Goal: Complete application form

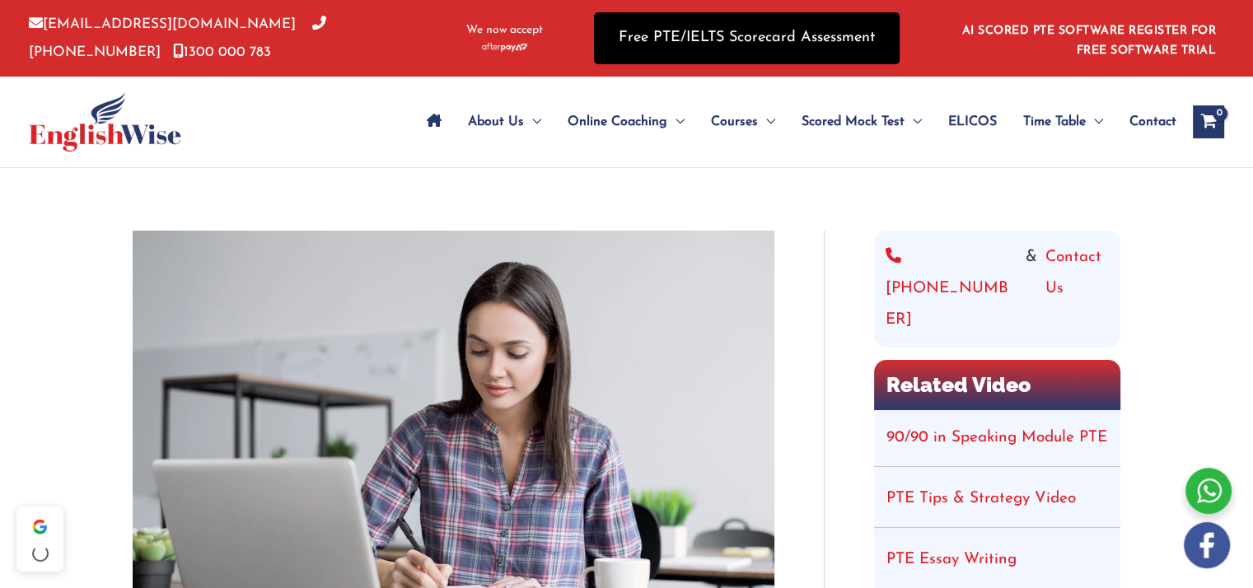
click at [664, 20] on link "Free PTE/IELTS Scorecard Assessment" at bounding box center [747, 38] width 306 height 52
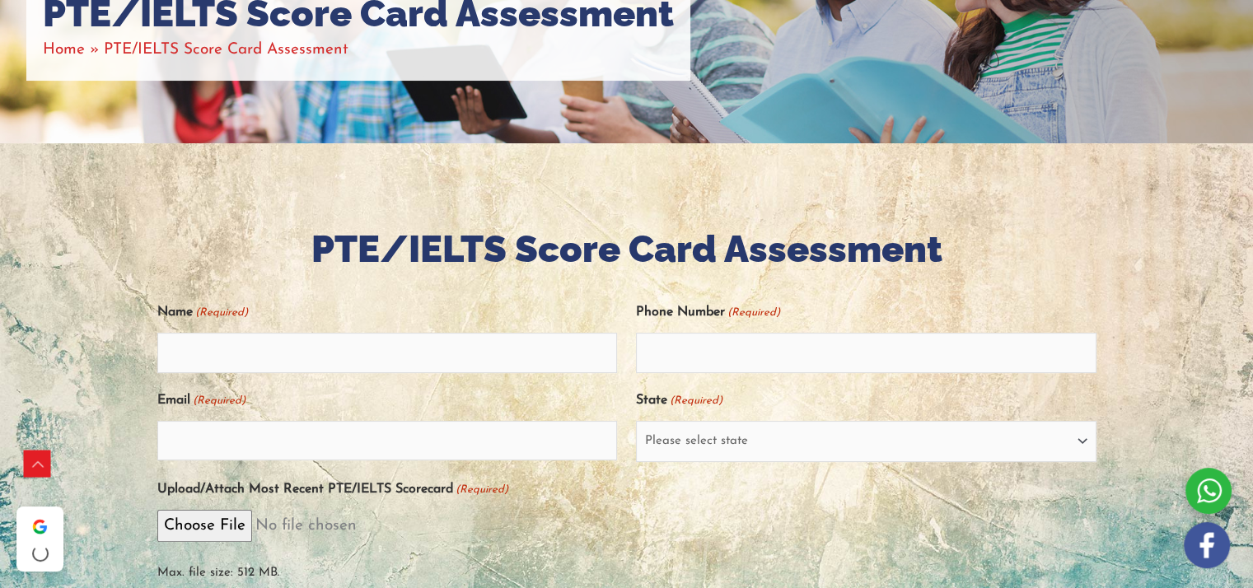
scroll to position [256, 0]
click at [353, 365] on input "Name (Required)" at bounding box center [387, 352] width 461 height 40
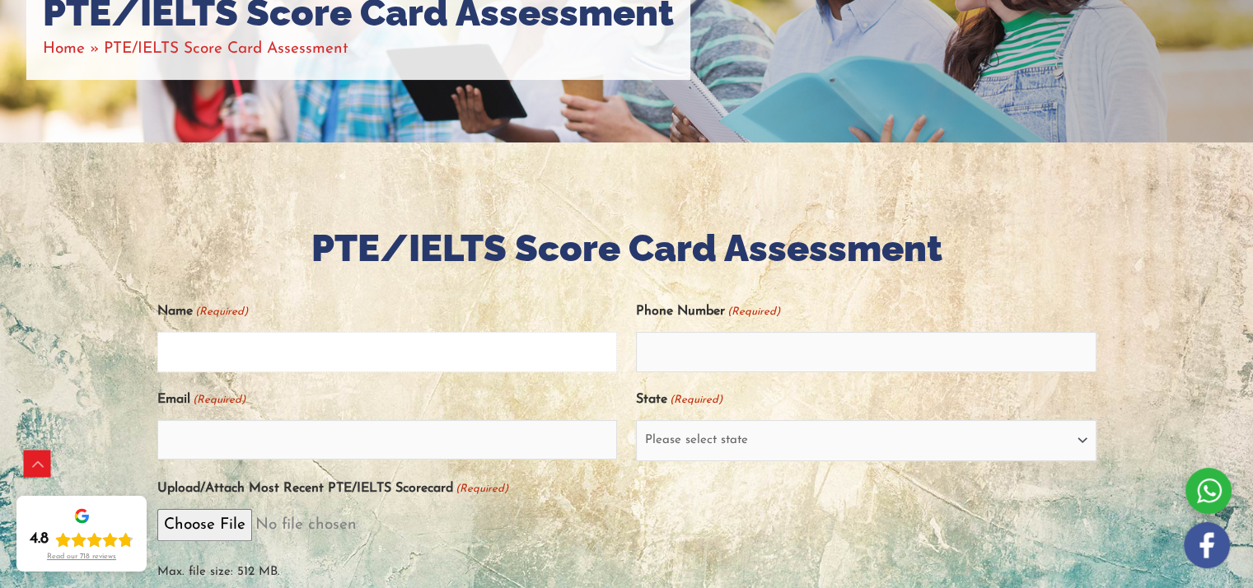
type input "ALA [PERSON_NAME]"
click at [649, 351] on input "01633182041" at bounding box center [866, 352] width 461 height 40
type input "+8801633182041"
click at [456, 454] on input "Email (Required)" at bounding box center [387, 440] width 461 height 40
click at [214, 439] on input "alauddinofficia" at bounding box center [387, 440] width 461 height 40
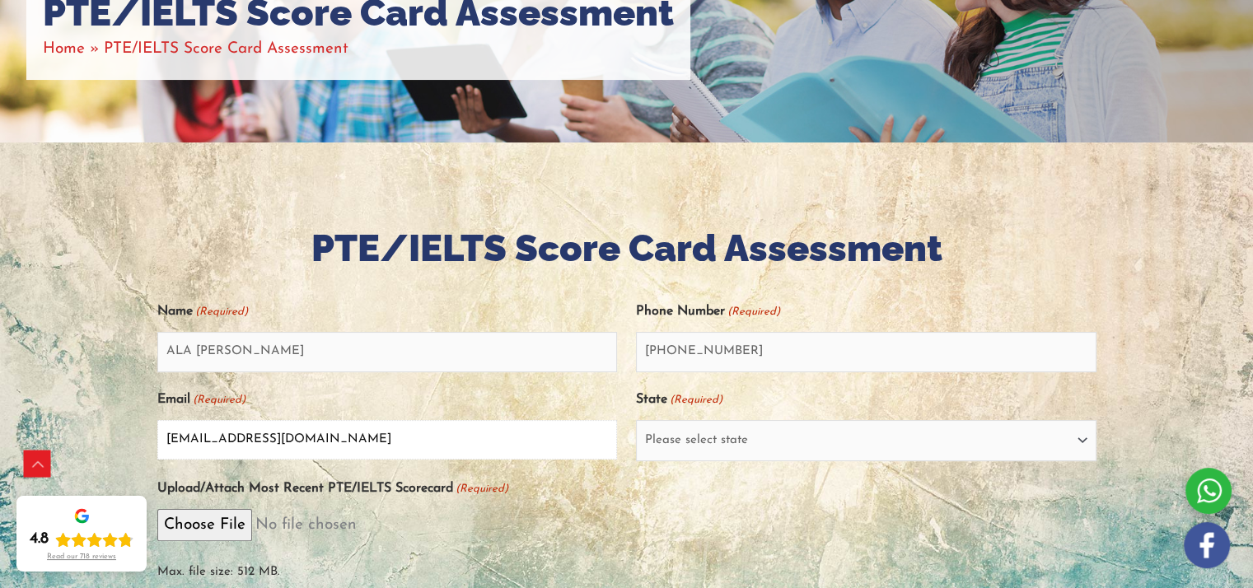
type input "alauddinazadofficial@gmail.com"
click at [748, 444] on select "Please select state New South Wales (NSW) Victoria (VIC) Queensland (QLD) South…" at bounding box center [866, 440] width 461 height 41
click at [566, 296] on div at bounding box center [626, 285] width 939 height 25
click at [781, 441] on select "Please select state New South Wales (NSW) Victoria (VIC) Queensland (QLD) South…" at bounding box center [866, 440] width 461 height 41
click at [1099, 202] on div at bounding box center [626, 441] width 1253 height 596
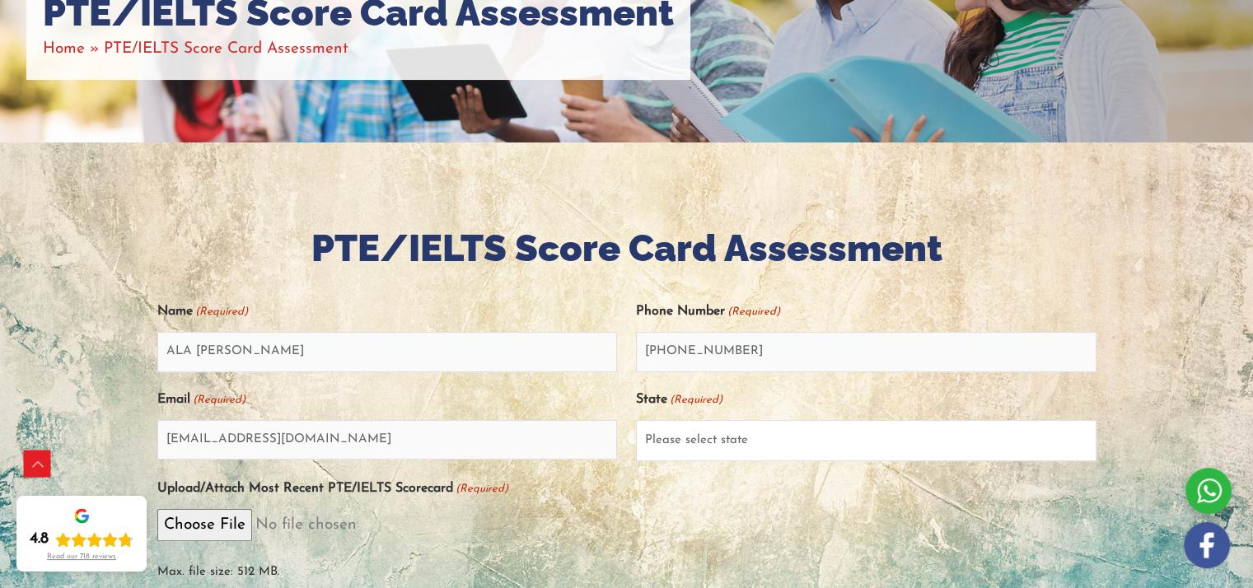
click at [1080, 438] on select "Please select state New South Wales (NSW) Victoria (VIC) Queensland (QLD) South…" at bounding box center [866, 440] width 461 height 41
click at [636, 420] on select "Please select state New South Wales (NSW) Victoria (VIC) Queensland (QLD) South…" at bounding box center [866, 440] width 461 height 41
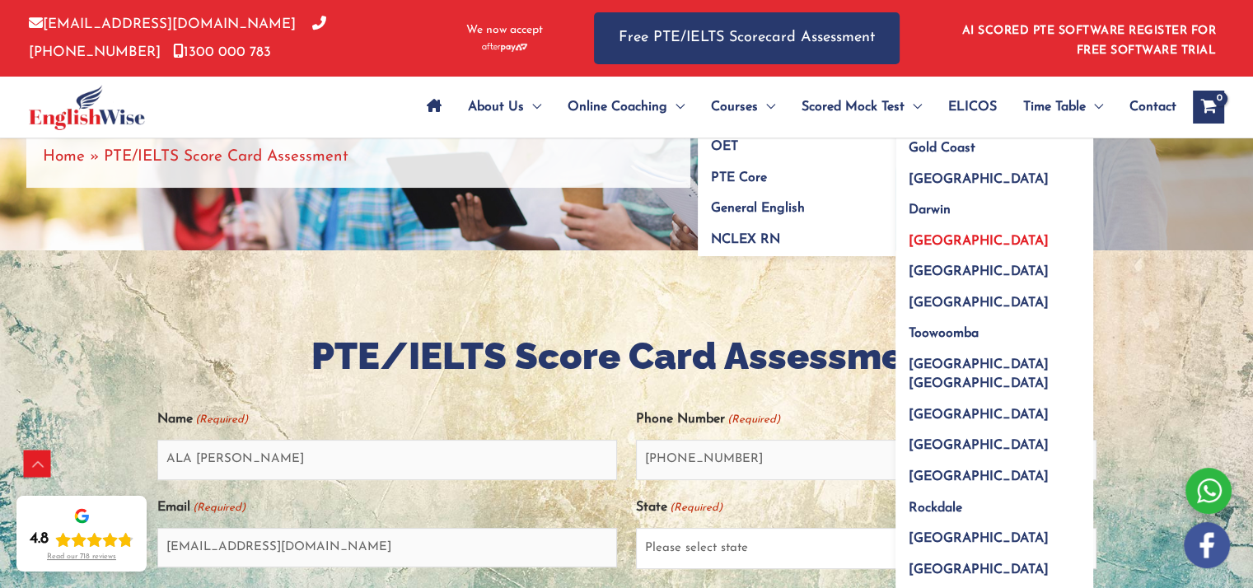
scroll to position [0, 0]
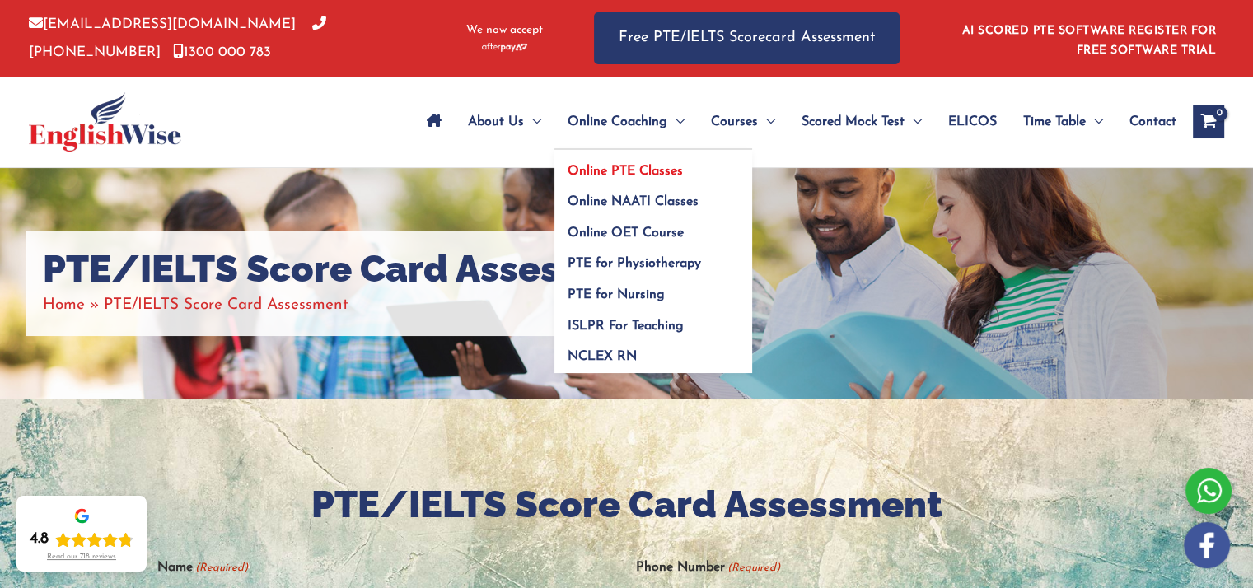
click at [633, 176] on span "Online PTE Classes" at bounding box center [625, 171] width 115 height 13
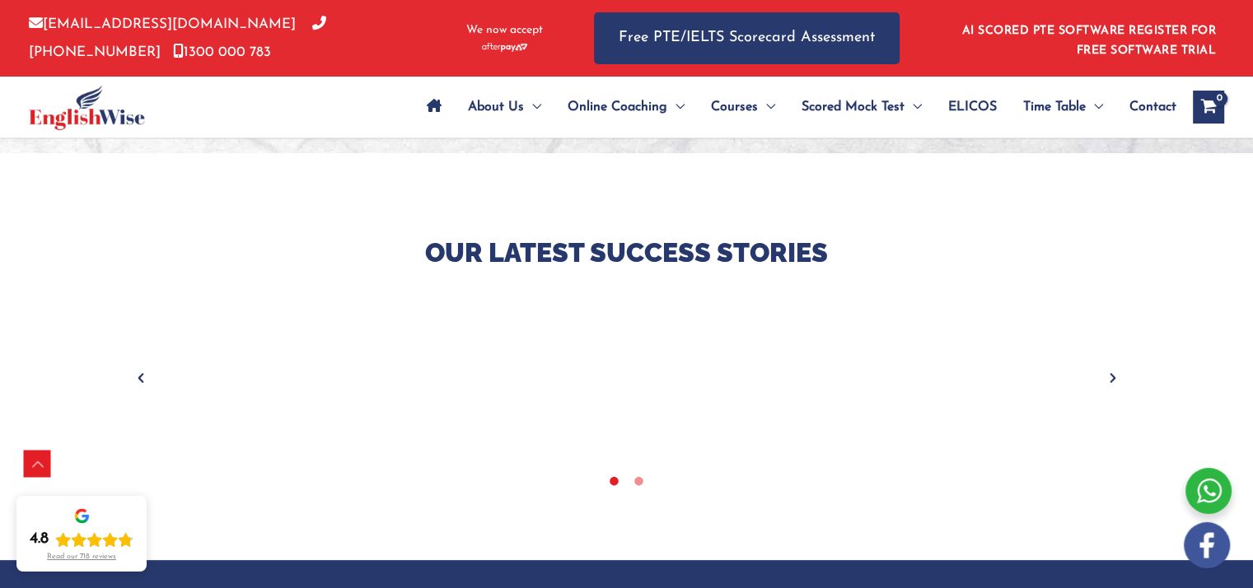
scroll to position [593, 0]
